Goal: Task Accomplishment & Management: Manage account settings

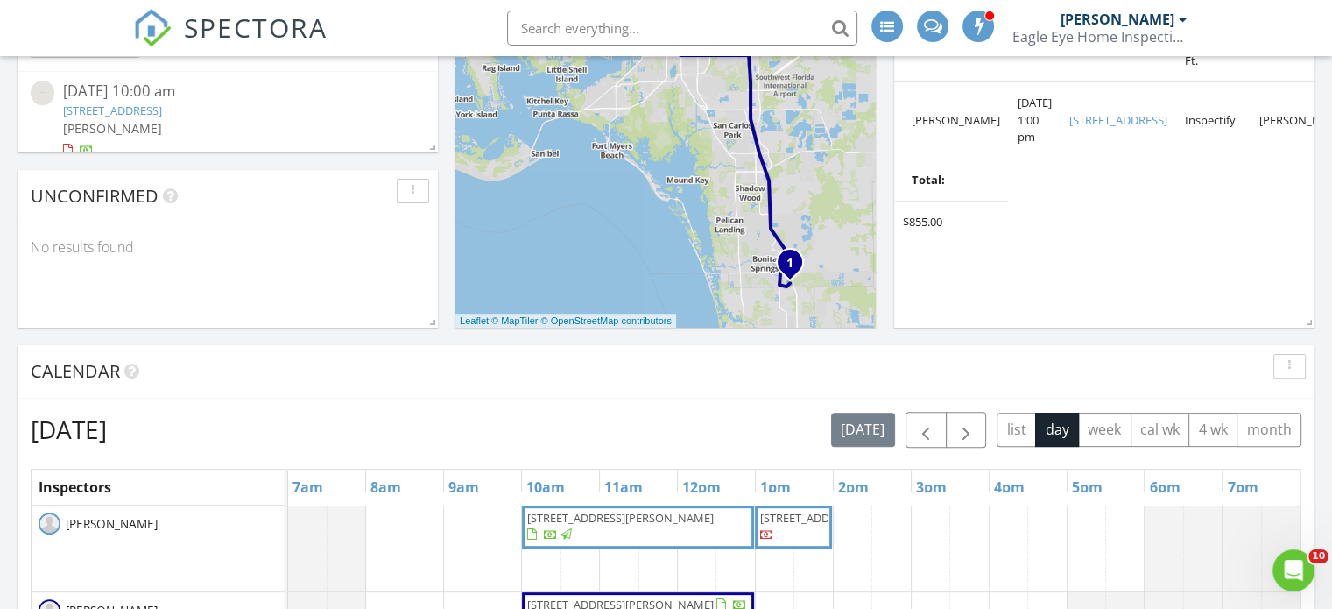
scroll to position [788, 0]
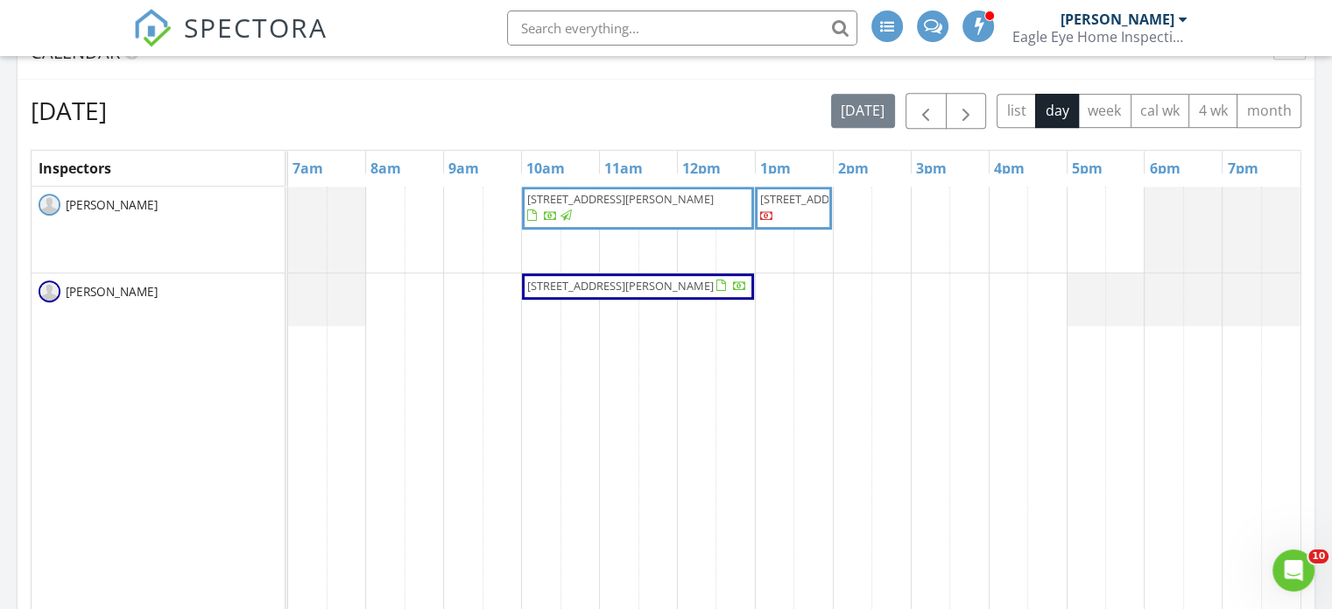
click at [659, 295] on span "[STREET_ADDRESS][PERSON_NAME]" at bounding box center [637, 287] width 223 height 18
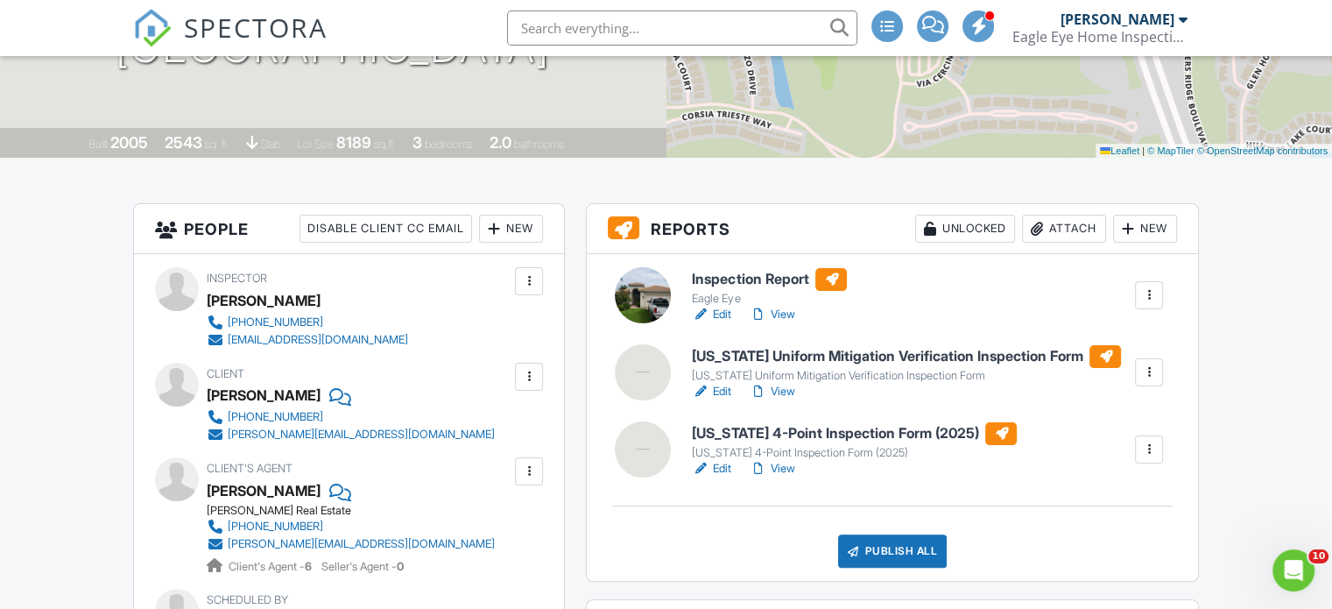
scroll to position [350, 0]
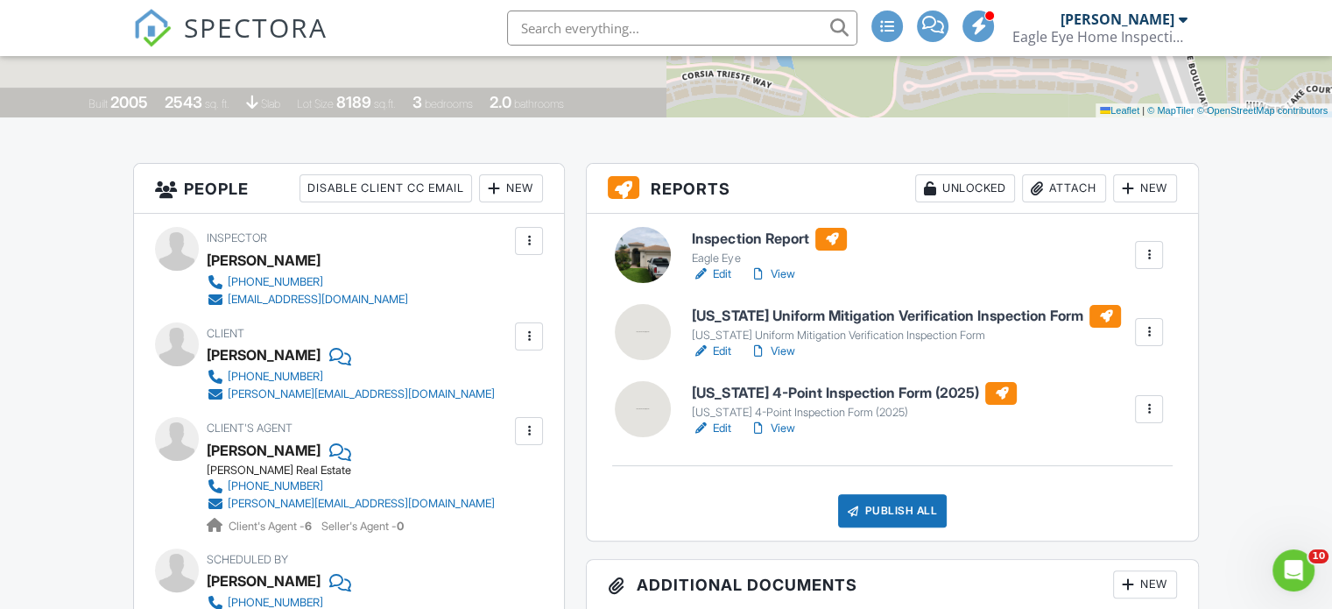
click at [709, 427] on div at bounding box center [701, 429] width 18 height 18
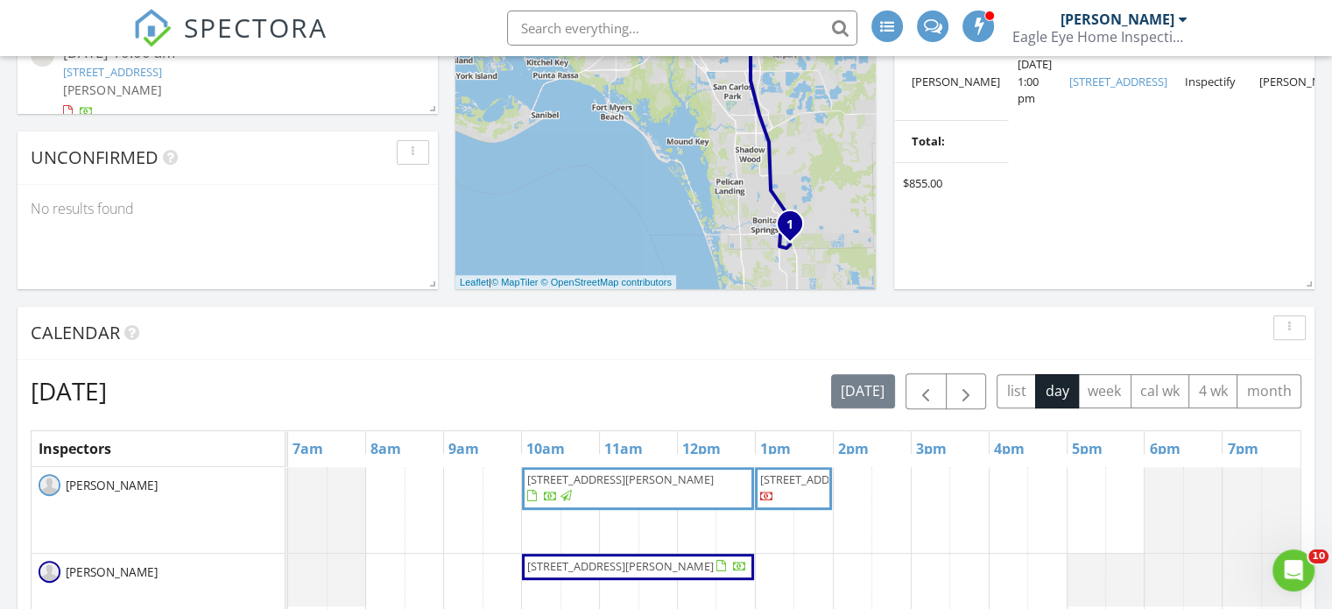
scroll to position [701, 0]
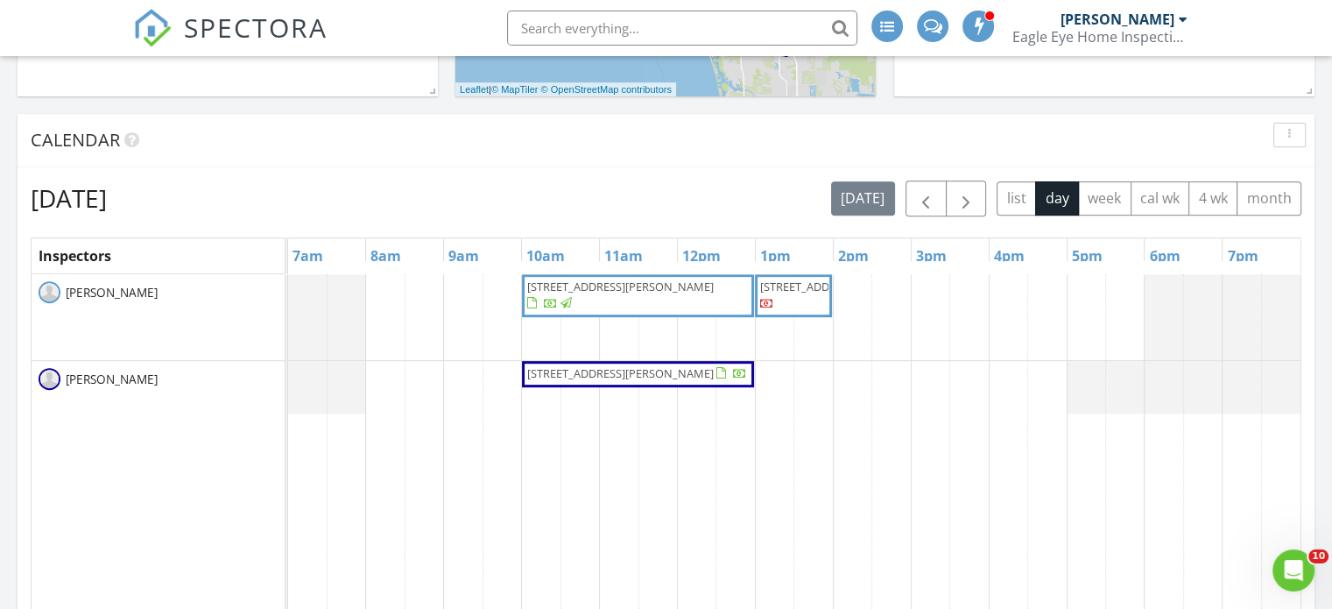
click at [647, 382] on span "12103 Via Cercina Dr, Bonita Springs 34135" at bounding box center [637, 374] width 223 height 18
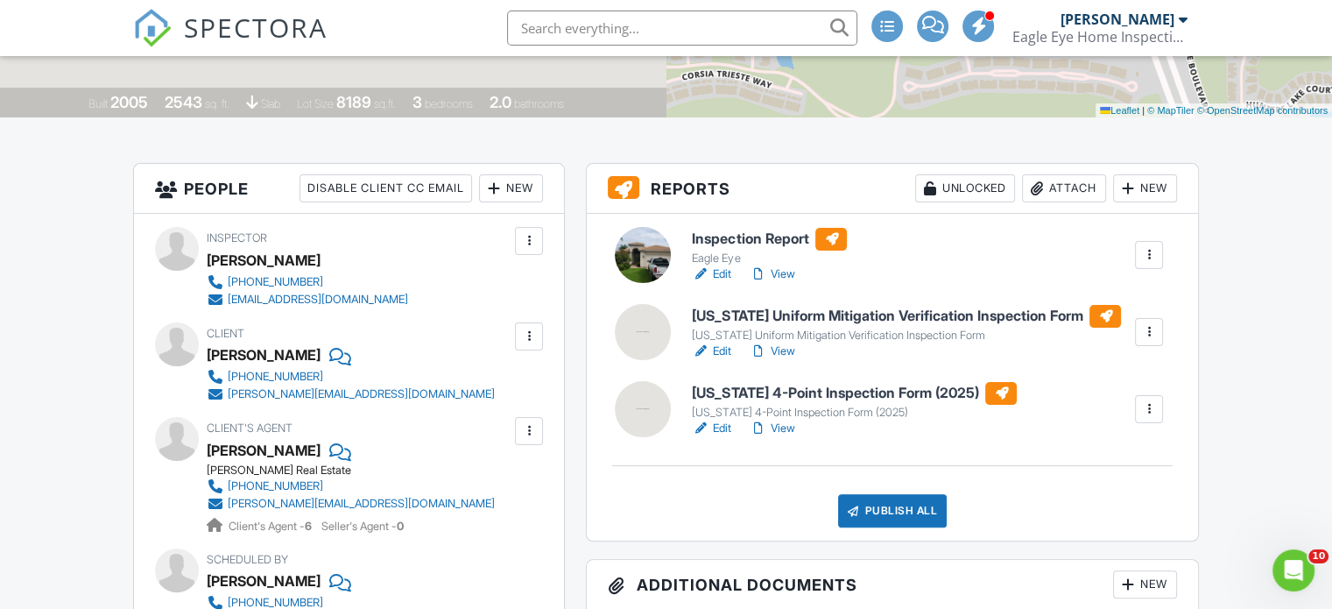
click at [724, 350] on link "Edit" at bounding box center [711, 352] width 39 height 18
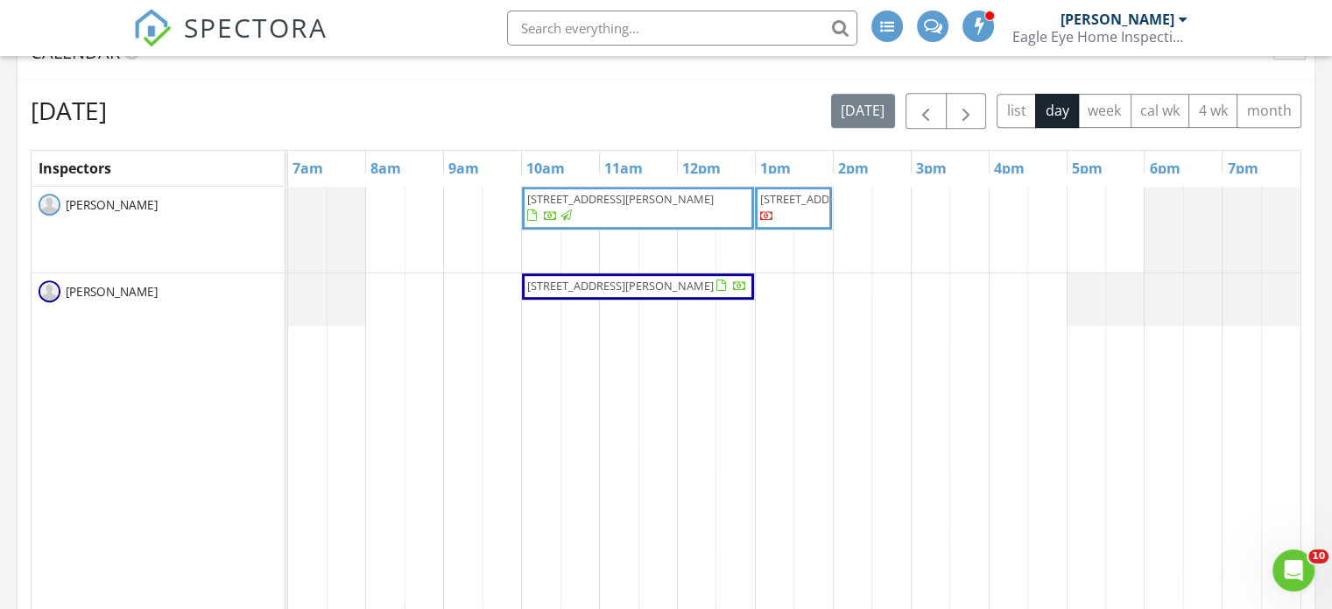
click at [619, 295] on span "12103 Via Cercina Dr, Bonita Springs 34135" at bounding box center [637, 287] width 223 height 18
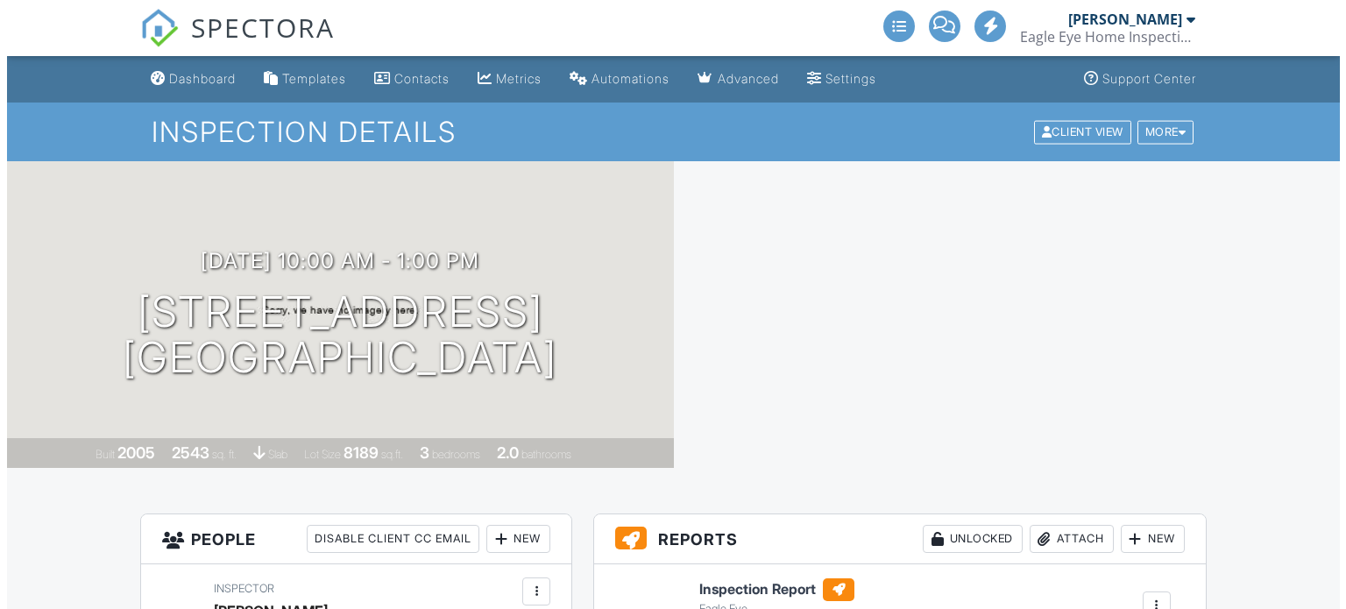
scroll to position [481, 0]
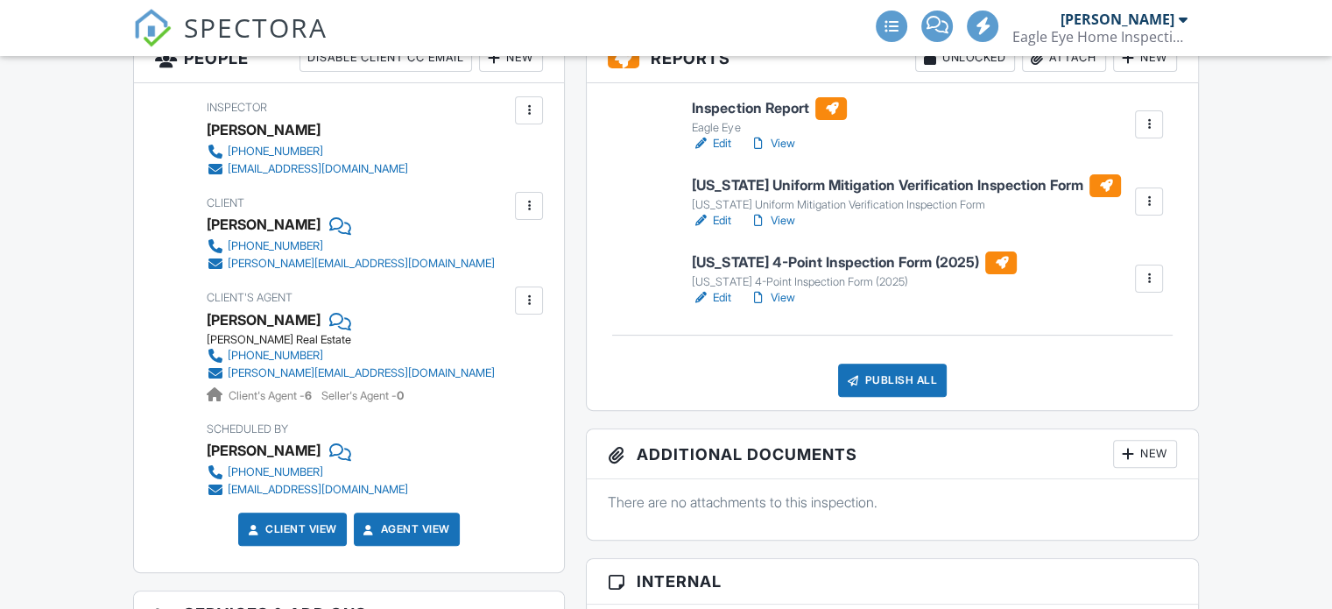
click at [904, 377] on div "Publish All" at bounding box center [893, 380] width 110 height 33
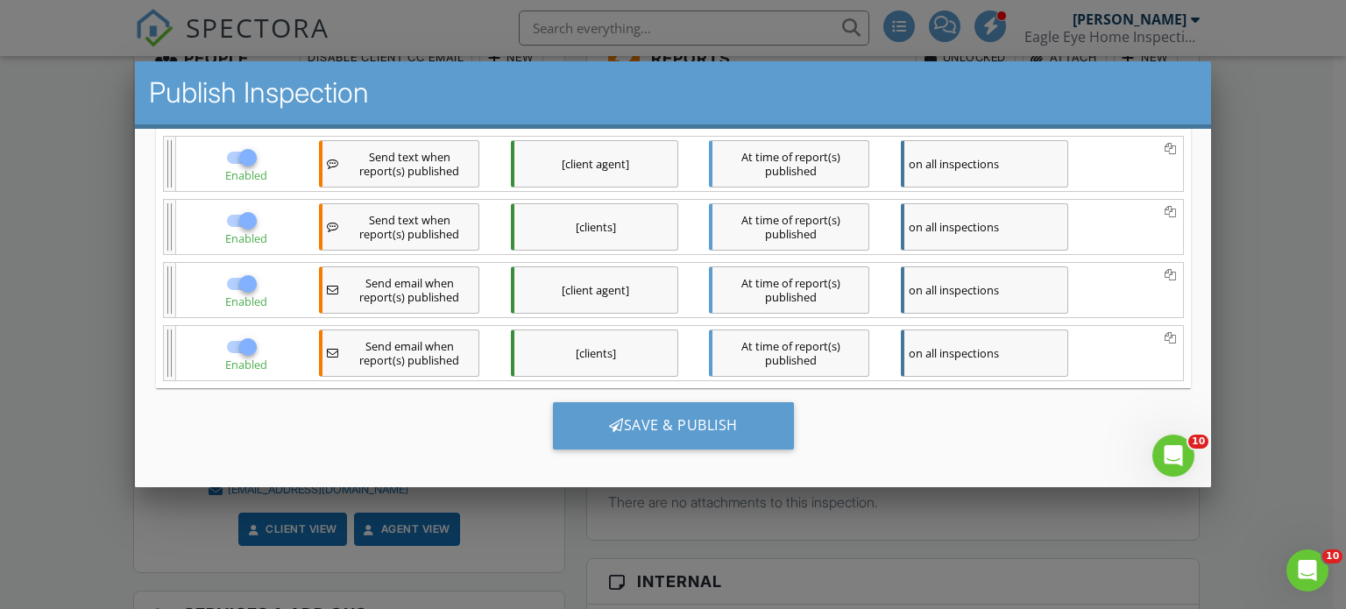
scroll to position [0, 0]
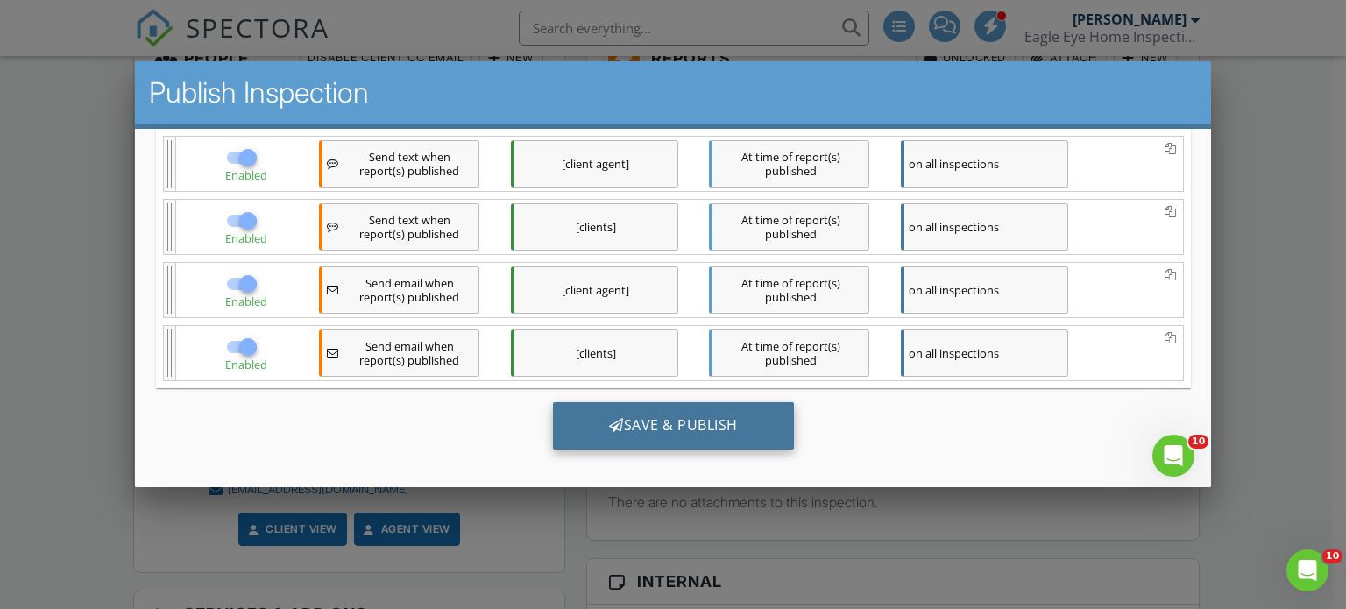
click at [696, 421] on div "Save & Publish" at bounding box center [672, 424] width 241 height 47
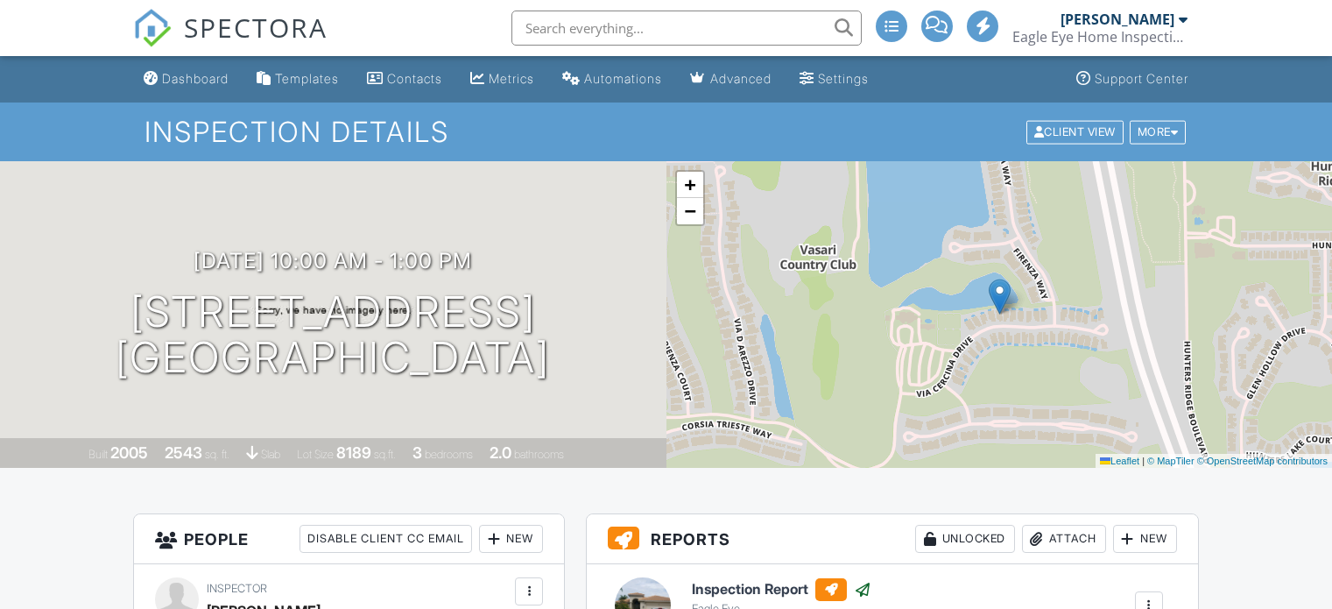
drag, startPoint x: 0, startPoint y: 0, endPoint x: 204, endPoint y: 78, distance: 218.5
click at [196, 80] on div "Dashboard" at bounding box center [195, 78] width 67 height 15
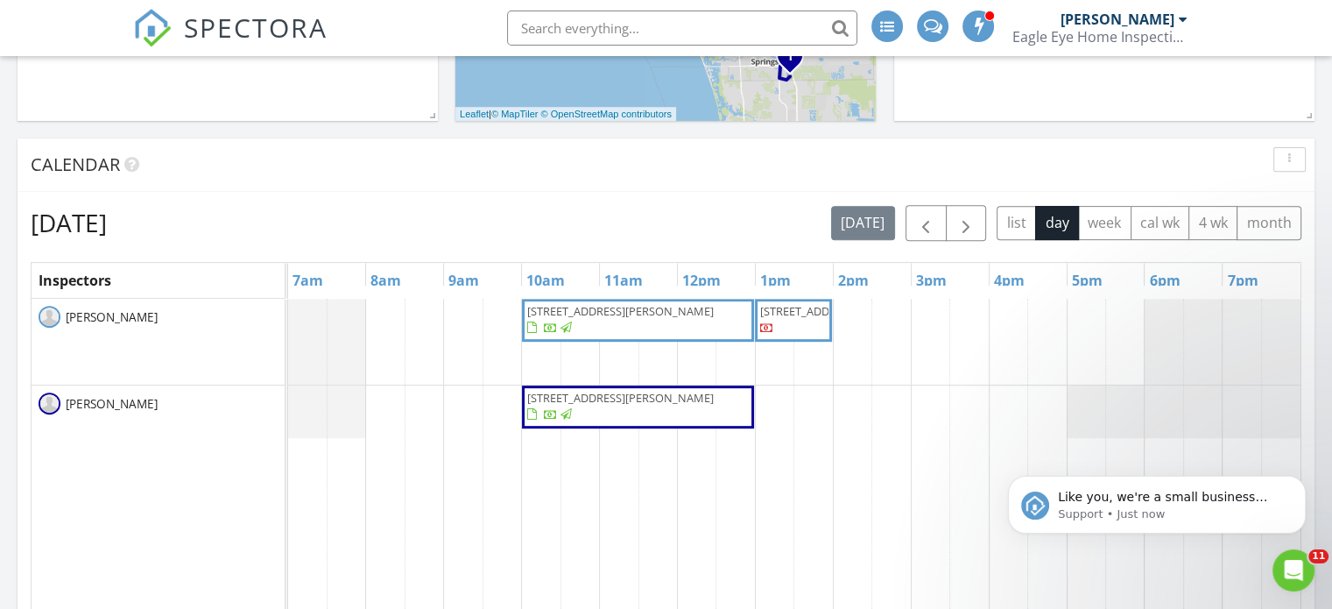
click at [966, 239] on div "[DATE] [DATE] list day week cal wk 4 wk month Inspectors 7am 8am 9am 10am 11am …" at bounding box center [666, 481] width 1271 height 552
click at [966, 227] on span "button" at bounding box center [966, 223] width 21 height 21
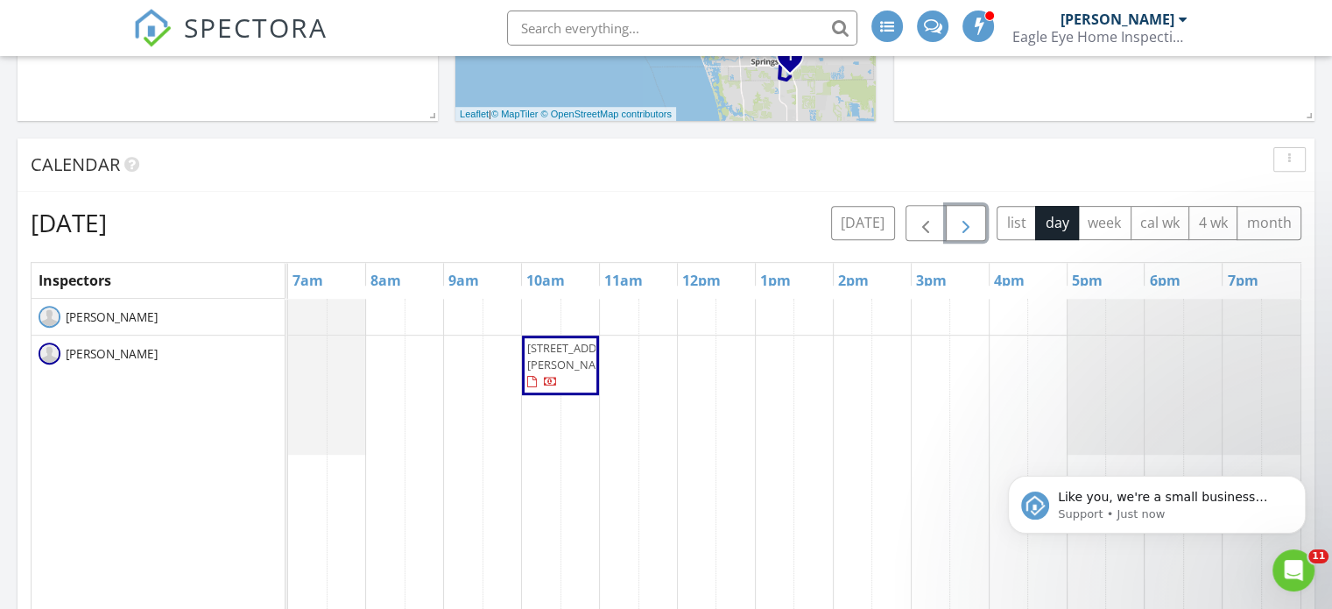
click at [966, 227] on span "button" at bounding box center [966, 223] width 21 height 21
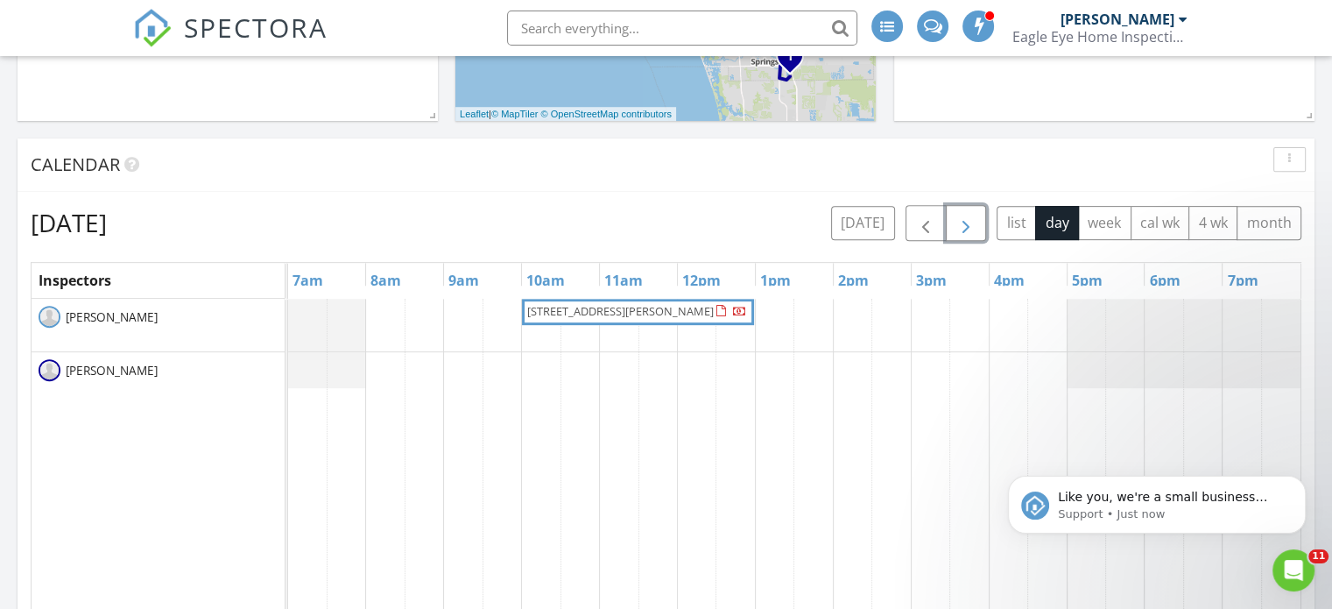
click at [696, 314] on span "[STREET_ADDRESS][PERSON_NAME]" at bounding box center [620, 311] width 187 height 16
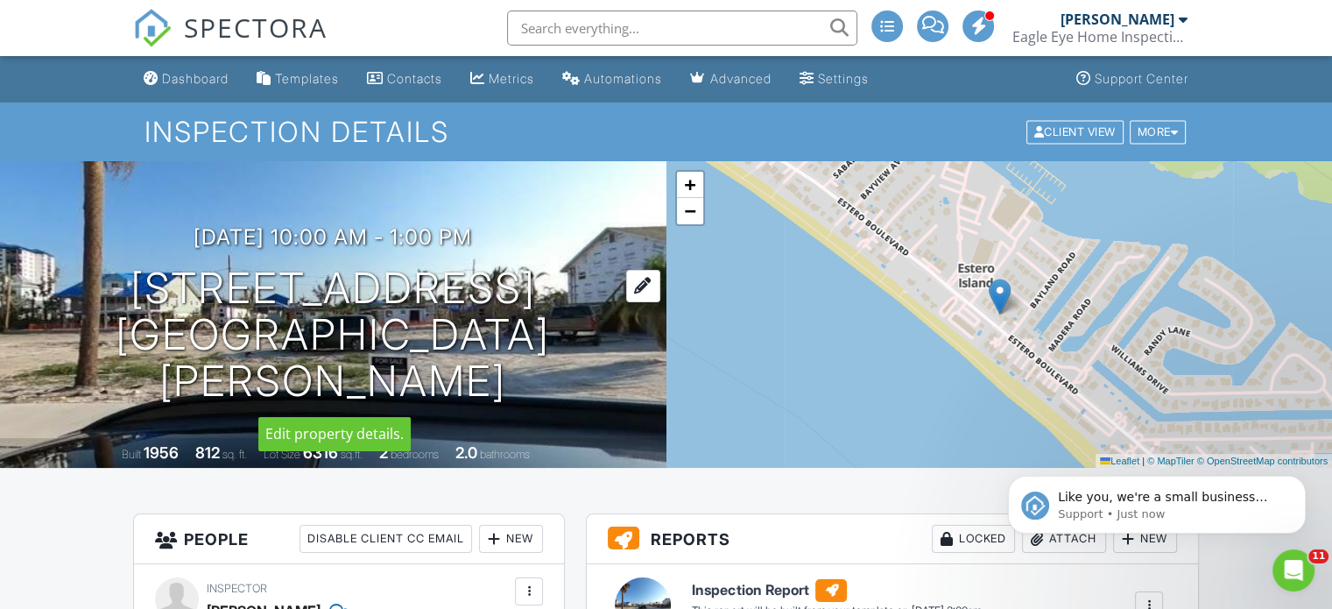
drag, startPoint x: 532, startPoint y: 287, endPoint x: 147, endPoint y: 292, distance: 384.6
click at [147, 292] on h1 "[STREET_ADDRESS] [GEOGRAPHIC_DATA][PERSON_NAME]" at bounding box center [333, 334] width 611 height 138
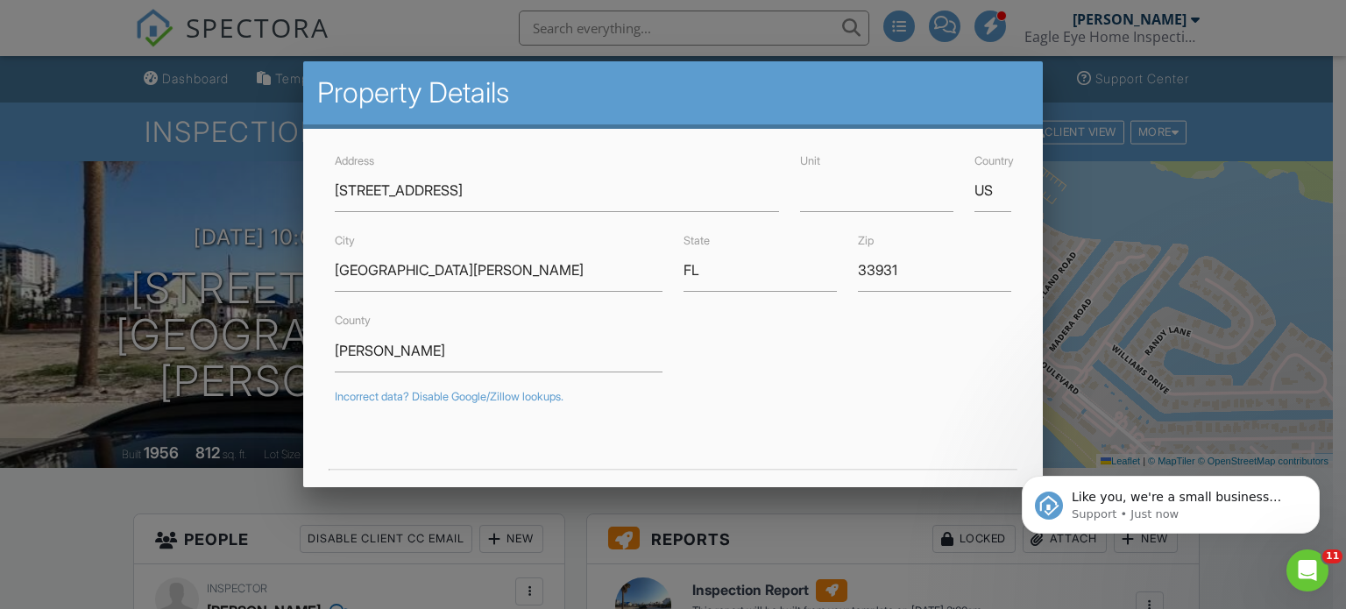
drag, startPoint x: 177, startPoint y: 296, endPoint x: 60, endPoint y: 386, distance: 148.1
click at [60, 386] on div at bounding box center [673, 292] width 1346 height 761
